Goal: Find contact information: Find contact information

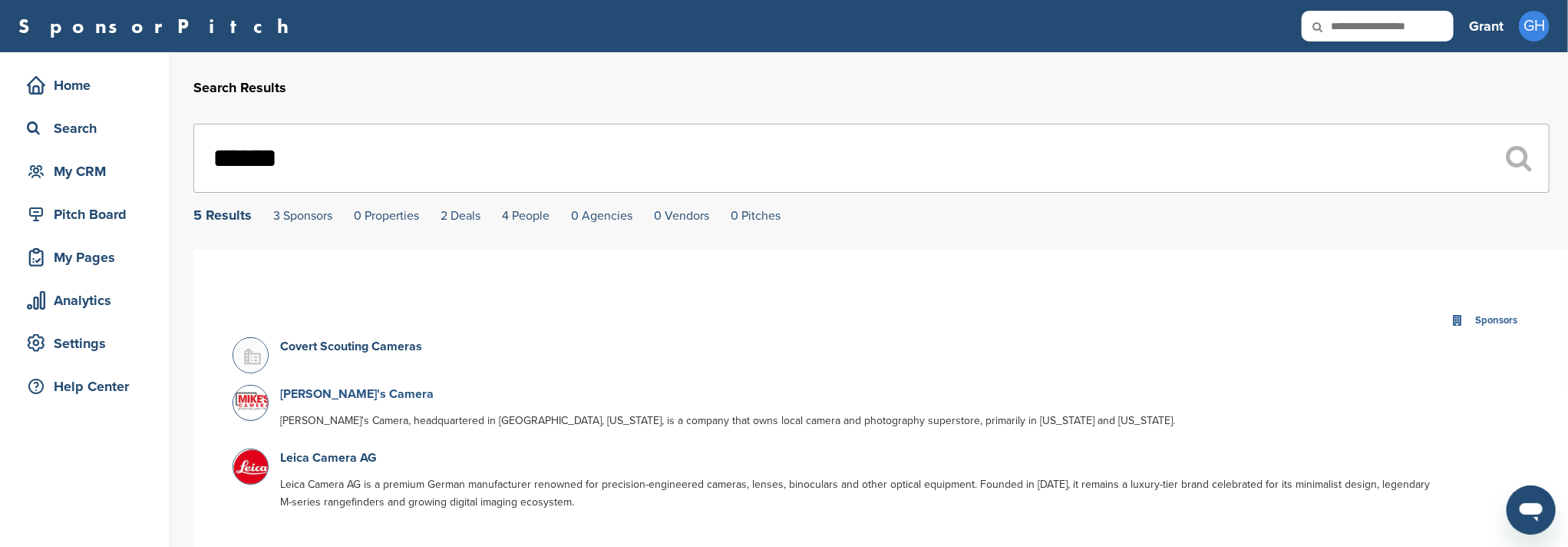
click at [311, 394] on link "[PERSON_NAME]'s Camera" at bounding box center [357, 394] width 153 height 15
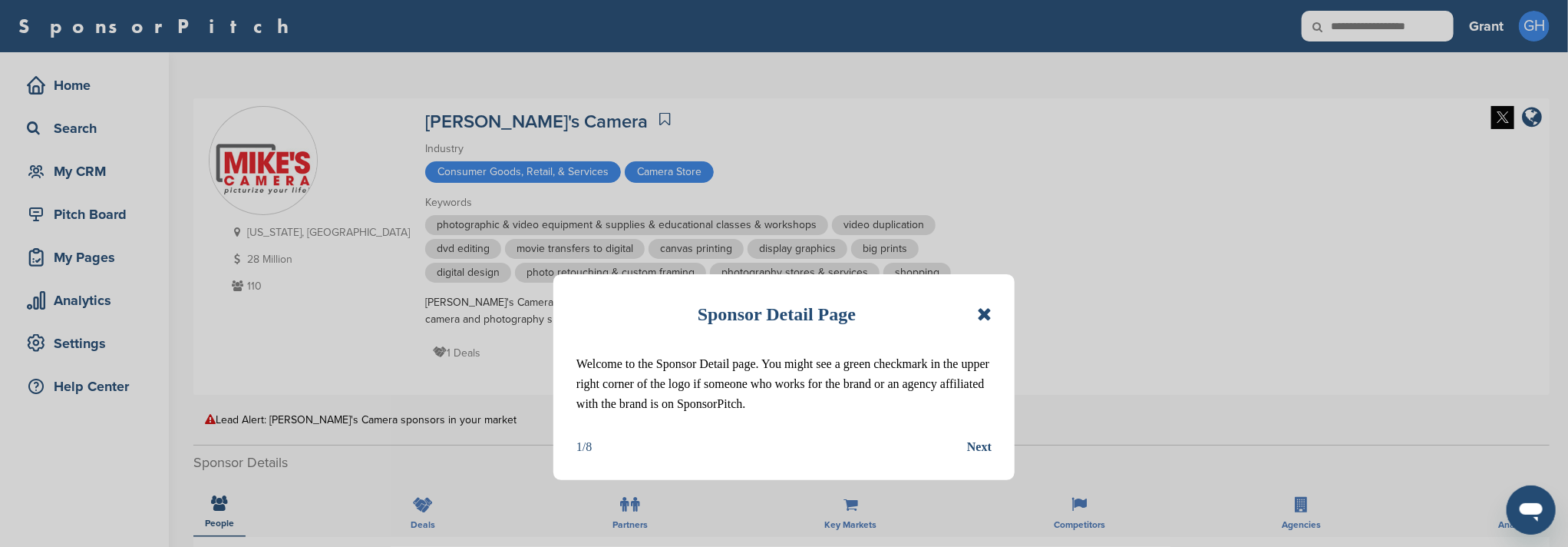
click at [986, 317] on icon at bounding box center [984, 314] width 14 height 19
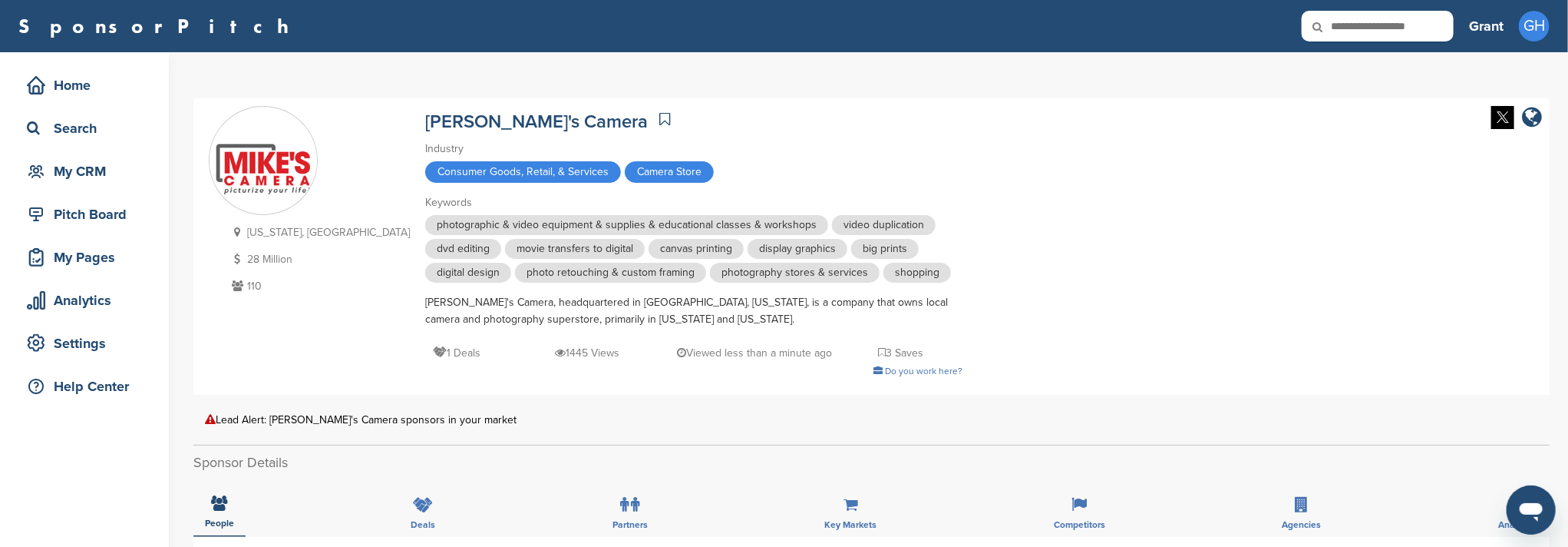
scroll to position [306, 0]
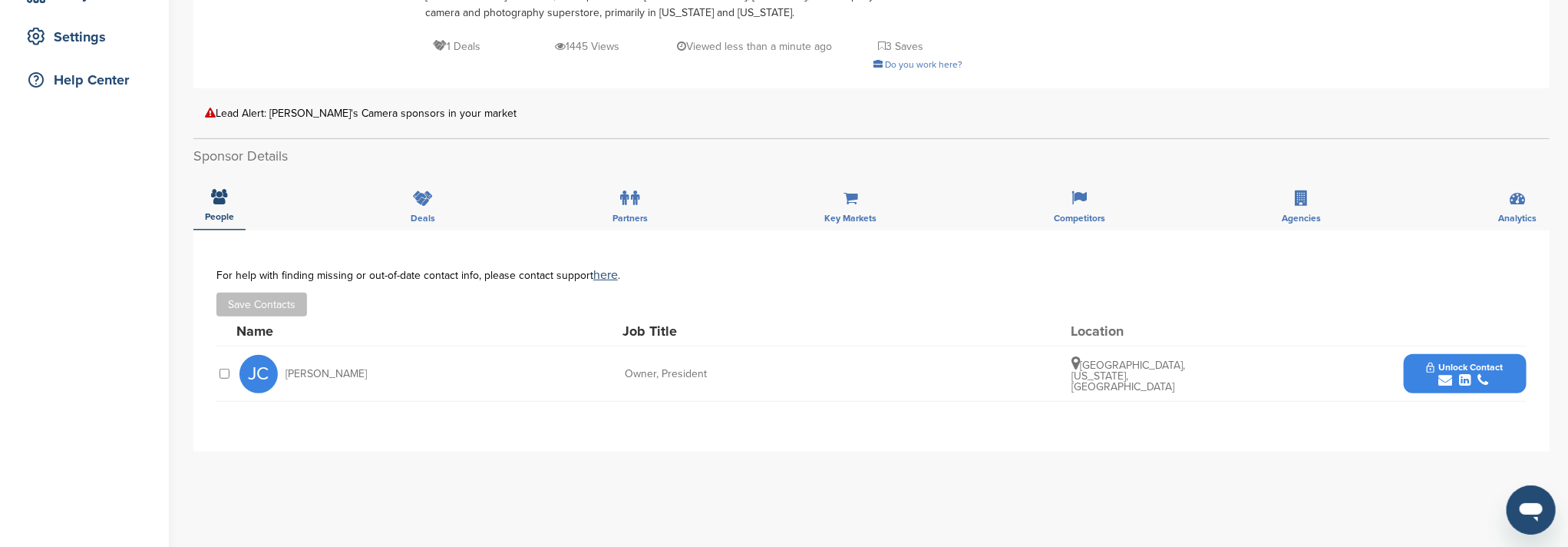
drag, startPoint x: 288, startPoint y: 376, endPoint x: 393, endPoint y: 364, distance: 105.7
click at [393, 364] on div "JC Jirair Christianian" at bounding box center [324, 374] width 169 height 38
drag, startPoint x: 361, startPoint y: 368, endPoint x: 1421, endPoint y: 365, distance: 1060.0
click at [1421, 365] on button "Unlock Contact" at bounding box center [1465, 374] width 113 height 46
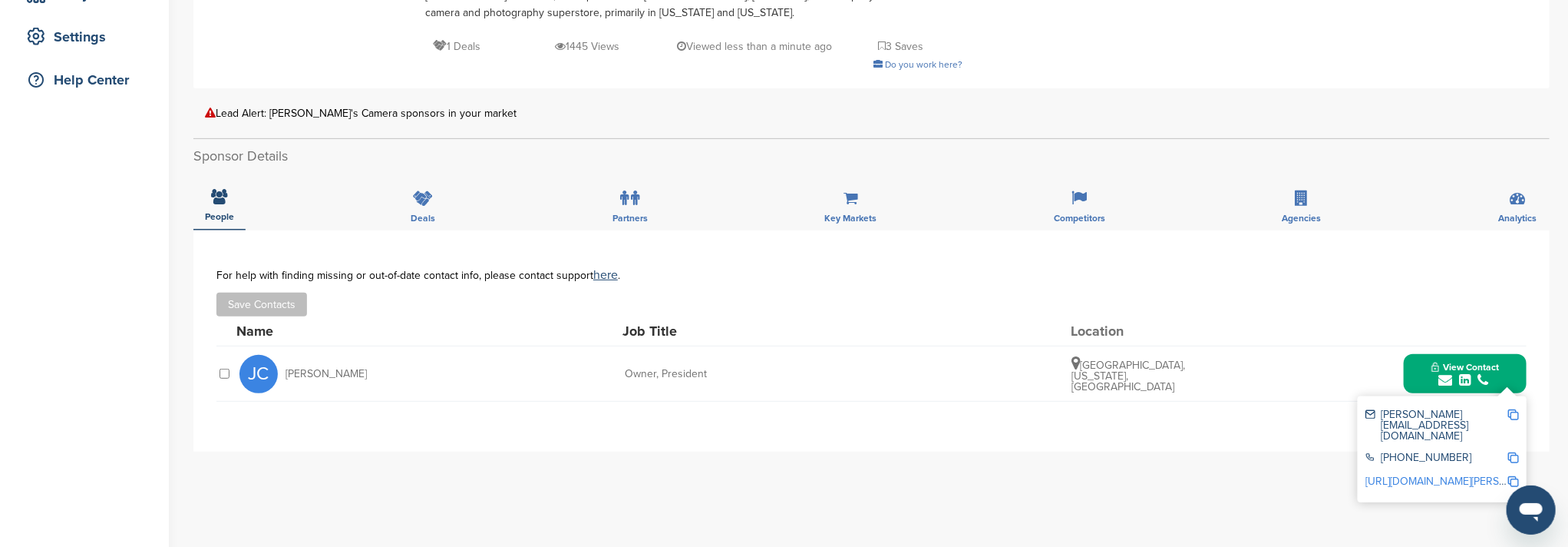
click at [1514, 413] on img at bounding box center [1513, 415] width 11 height 11
copy span "irair Christianian"
drag, startPoint x: 289, startPoint y: 370, endPoint x: 353, endPoint y: 367, distance: 64.1
click at [353, 369] on span "Jirair Christianian" at bounding box center [326, 374] width 81 height 11
click at [381, 371] on div "JC Jirair Christianian" at bounding box center [324, 374] width 169 height 38
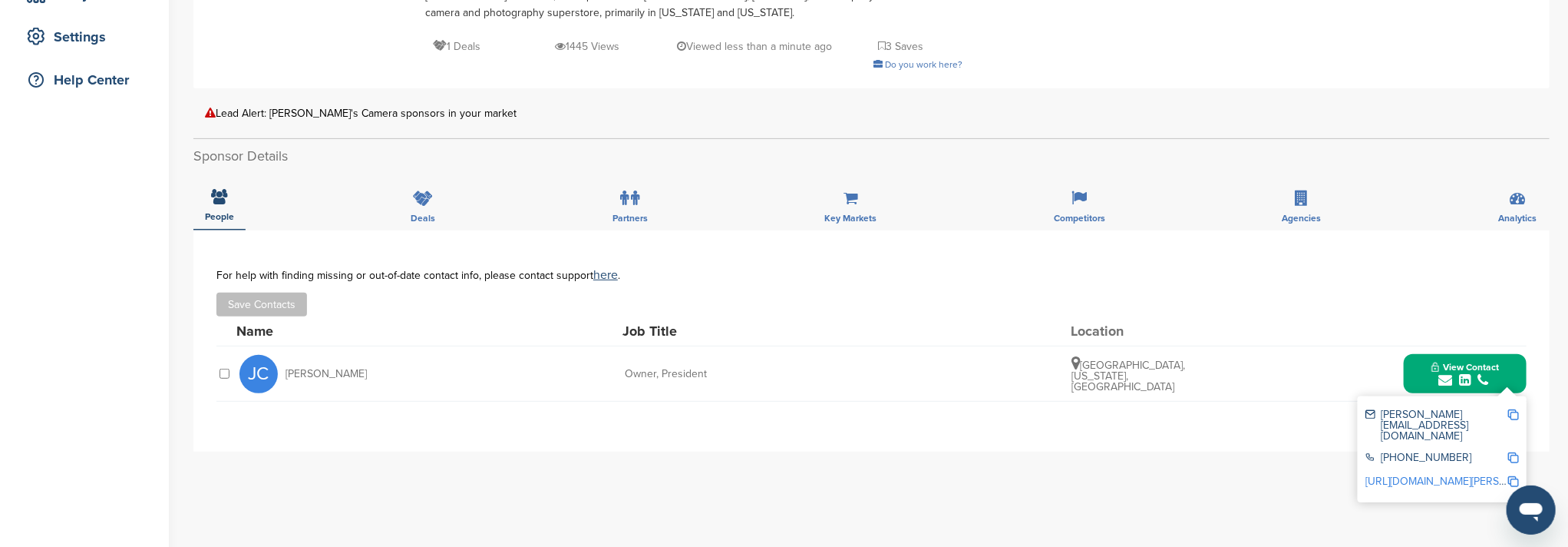
drag, startPoint x: 373, startPoint y: 374, endPoint x: 286, endPoint y: 374, distance: 87.0
click at [286, 374] on div "JC Jirair Christianian" at bounding box center [324, 374] width 169 height 38
copy span "Jirair Christianian"
